Goal: Browse casually: Explore the website without a specific task or goal

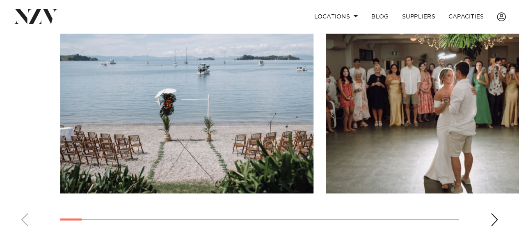
scroll to position [610, 0]
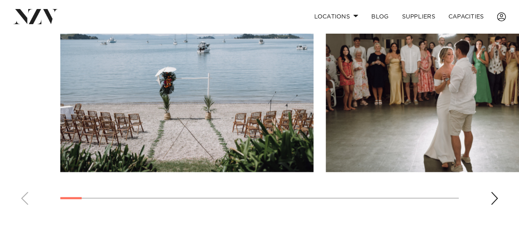
click at [498, 198] on div "Next slide" at bounding box center [494, 198] width 8 height 13
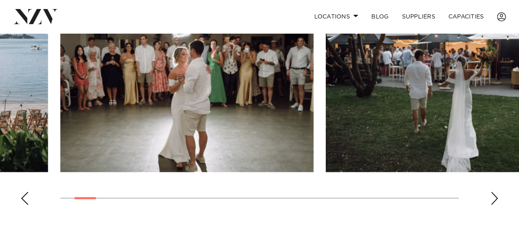
click at [498, 198] on div "Next slide" at bounding box center [494, 198] width 8 height 13
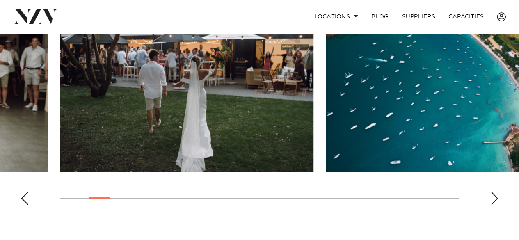
click at [498, 198] on div "Next slide" at bounding box center [494, 198] width 8 height 13
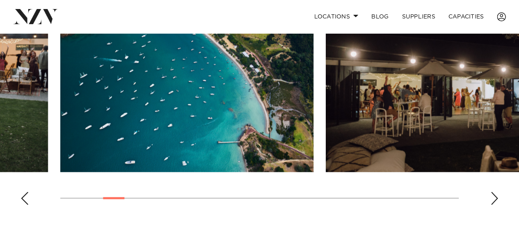
click at [491, 195] on div "Next slide" at bounding box center [494, 198] width 8 height 13
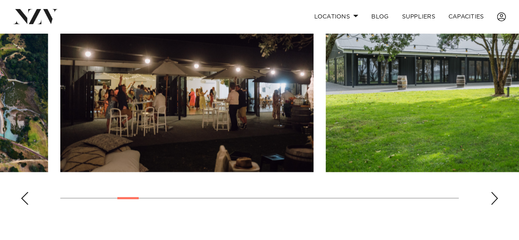
click at [491, 195] on div "Next slide" at bounding box center [494, 198] width 8 height 13
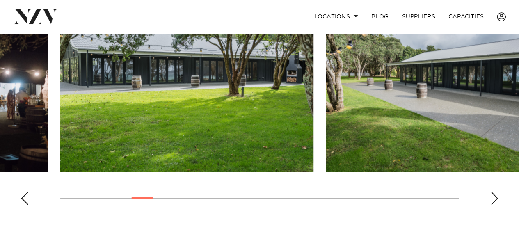
click at [490, 195] on div "Next slide" at bounding box center [494, 198] width 8 height 13
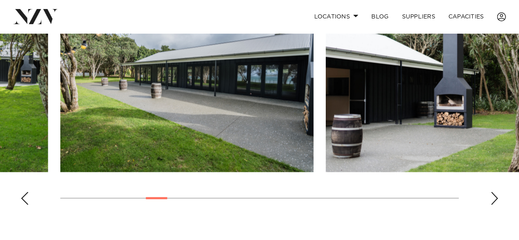
click at [490, 195] on div "Next slide" at bounding box center [494, 198] width 8 height 13
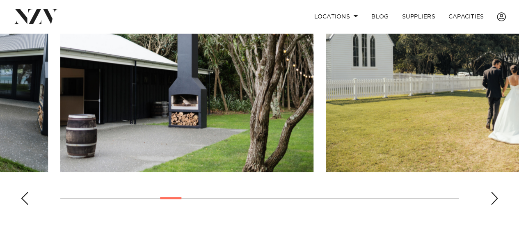
click at [490, 195] on div "Next slide" at bounding box center [494, 198] width 8 height 13
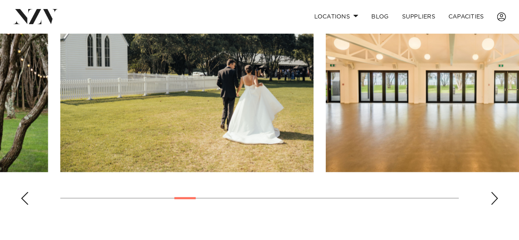
click at [490, 195] on div "Next slide" at bounding box center [494, 198] width 8 height 13
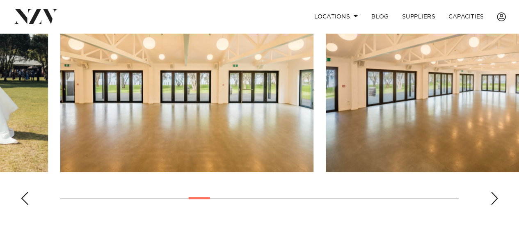
click at [490, 195] on div "Next slide" at bounding box center [494, 198] width 8 height 13
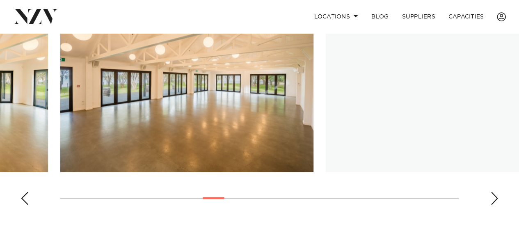
click at [490, 195] on div "Next slide" at bounding box center [494, 198] width 8 height 13
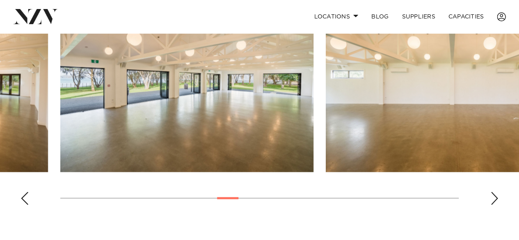
click at [490, 195] on div "Next slide" at bounding box center [494, 198] width 8 height 13
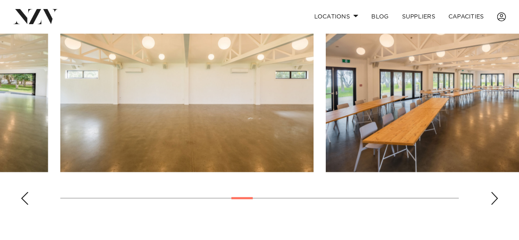
click at [490, 195] on div "Next slide" at bounding box center [494, 198] width 8 height 13
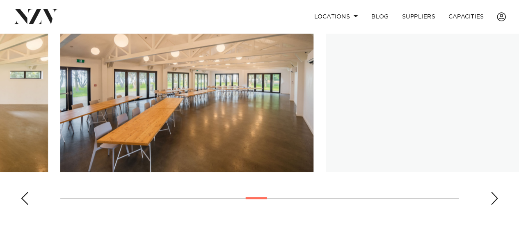
click at [490, 195] on div "Next slide" at bounding box center [494, 198] width 8 height 13
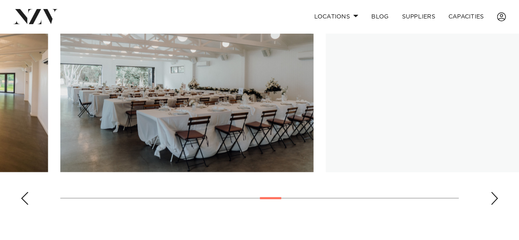
click at [493, 197] on div "Next slide" at bounding box center [494, 198] width 8 height 13
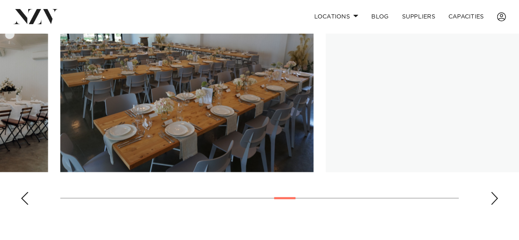
click at [493, 197] on div "Next slide" at bounding box center [494, 198] width 8 height 13
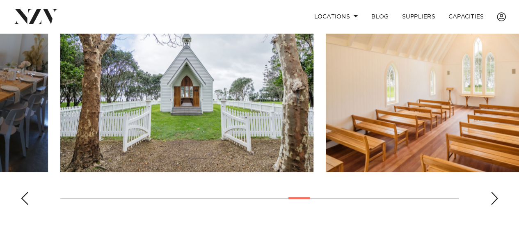
click at [493, 197] on div "Next slide" at bounding box center [494, 198] width 8 height 13
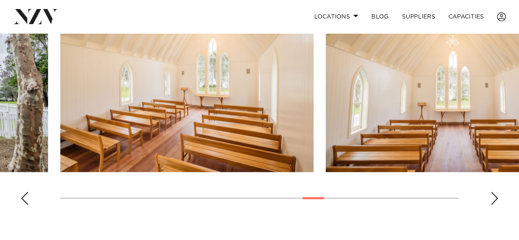
click at [493, 197] on div "Next slide" at bounding box center [494, 198] width 8 height 13
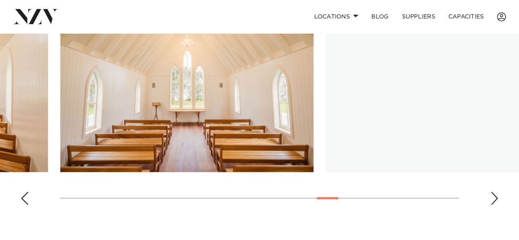
click at [493, 197] on div "Next slide" at bounding box center [494, 198] width 8 height 13
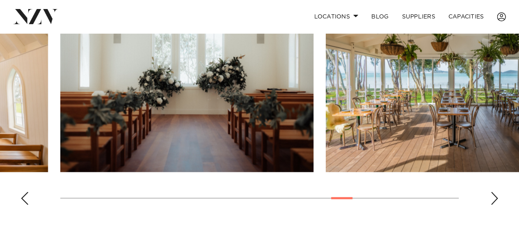
click at [493, 197] on div "Next slide" at bounding box center [494, 198] width 8 height 13
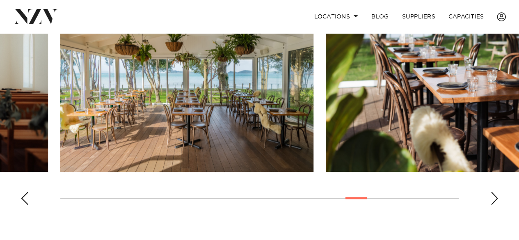
click at [493, 197] on div "Next slide" at bounding box center [494, 198] width 8 height 13
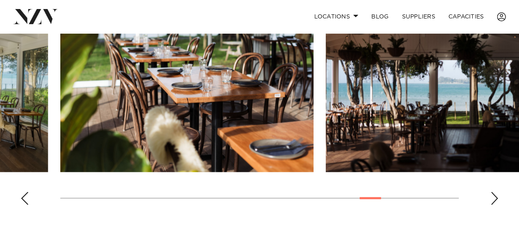
click at [496, 200] on div "Next slide" at bounding box center [494, 198] width 8 height 13
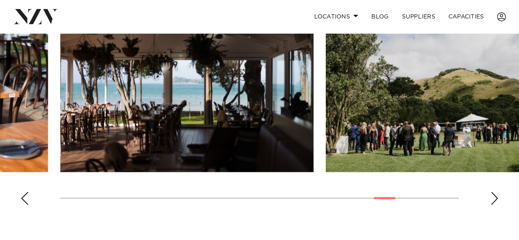
click at [496, 200] on div "Next slide" at bounding box center [494, 198] width 8 height 13
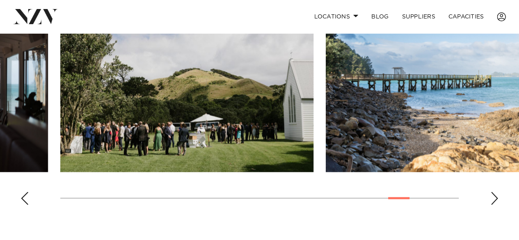
click at [496, 200] on div "Next slide" at bounding box center [494, 198] width 8 height 13
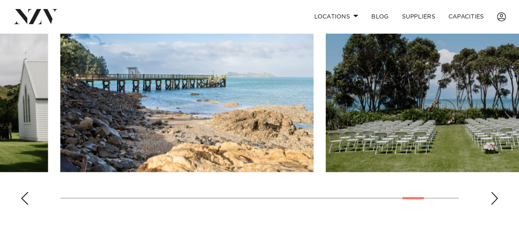
click at [490, 192] on swiper-container at bounding box center [259, 98] width 519 height 225
click at [490, 192] on div "Next slide" at bounding box center [494, 198] width 8 height 13
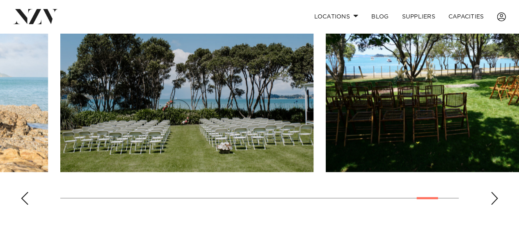
click at [490, 192] on div "Next slide" at bounding box center [494, 198] width 8 height 13
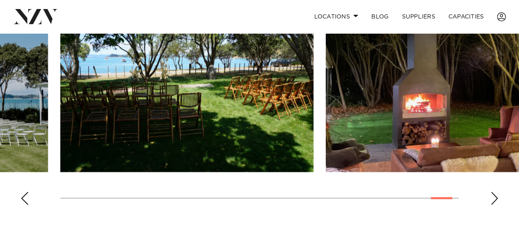
click at [490, 192] on div "Next slide" at bounding box center [494, 198] width 8 height 13
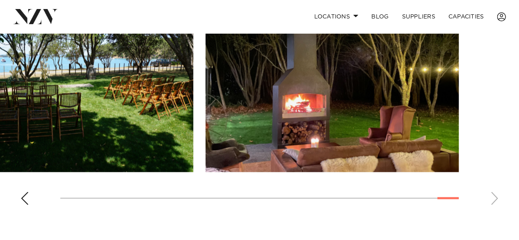
click at [490, 192] on swiper-container at bounding box center [259, 98] width 519 height 225
